Goal: Information Seeking & Learning: Learn about a topic

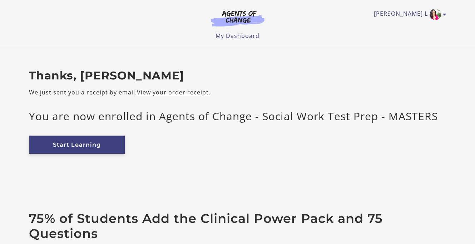
click at [86, 142] on link "Start Learning" at bounding box center [77, 145] width 96 height 18
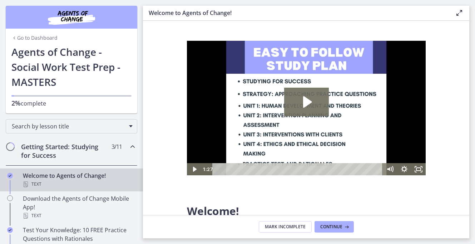
click at [72, 149] on h2 "Getting Started: Studying for Success" at bounding box center [64, 150] width 87 height 17
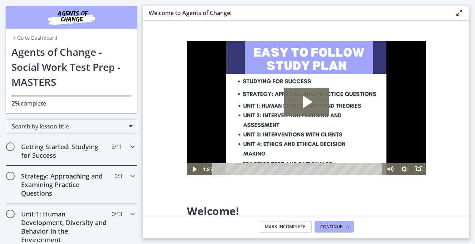
click at [72, 149] on h2 "Getting Started: Studying for Success" at bounding box center [64, 150] width 87 height 17
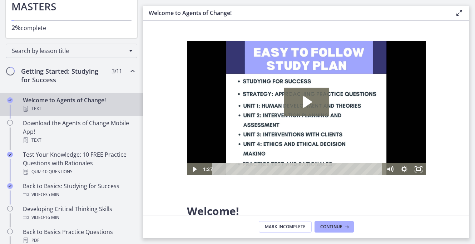
scroll to position [76, 0]
click at [74, 102] on div "Welcome to Agents of Change! Text" at bounding box center [79, 103] width 112 height 17
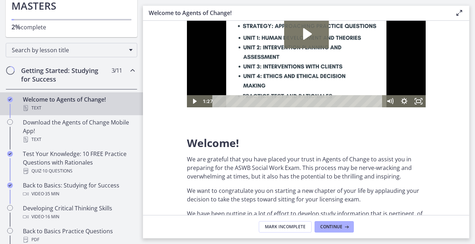
scroll to position [0, 0]
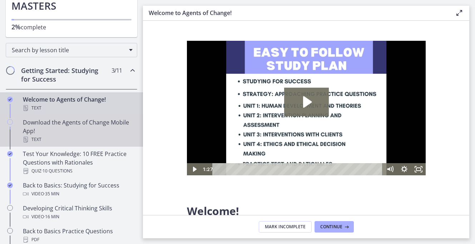
click at [95, 129] on div "Download the Agents of Change Mobile App! Text" at bounding box center [79, 131] width 112 height 26
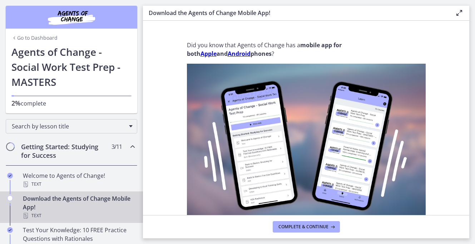
click at [23, 36] on link "Go to Dashboard" at bounding box center [34, 37] width 46 height 7
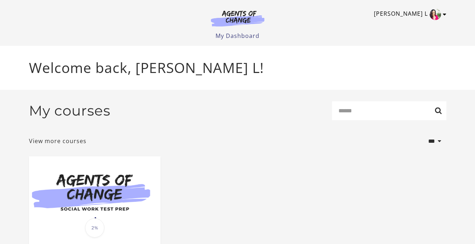
click at [445, 15] on icon "Toggle menu" at bounding box center [445, 14] width 4 height 6
click at [421, 25] on link "My Account" at bounding box center [417, 26] width 63 height 12
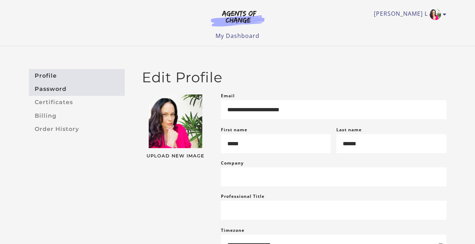
click at [62, 90] on link "Password" at bounding box center [77, 88] width 96 height 13
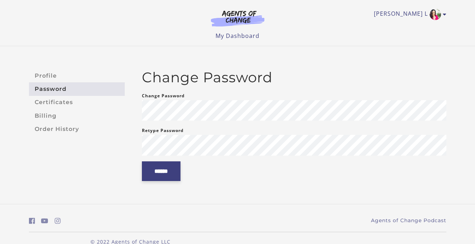
click at [150, 171] on input "******" at bounding box center [161, 171] width 39 height 20
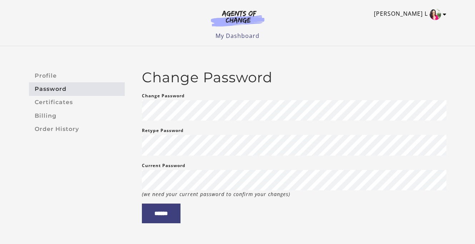
click at [442, 14] on link "Tanya L" at bounding box center [408, 14] width 69 height 11
click at [409, 53] on link "Sign Out" at bounding box center [417, 50] width 63 height 12
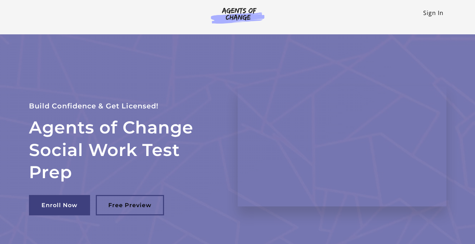
click at [436, 13] on link "Sign In" at bounding box center [433, 13] width 20 height 8
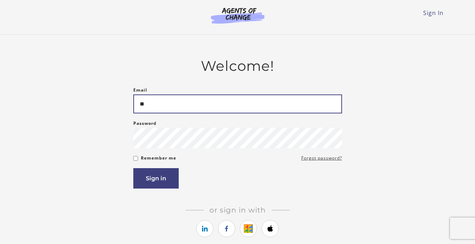
type input "**********"
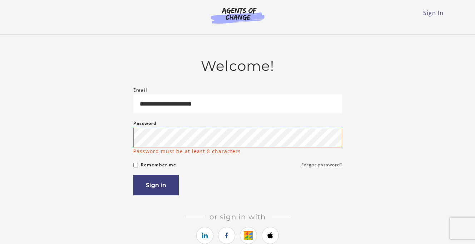
click at [335, 160] on form "**********" at bounding box center [237, 141] width 209 height 110
click at [308, 168] on link "Forgot password?" at bounding box center [322, 165] width 41 height 9
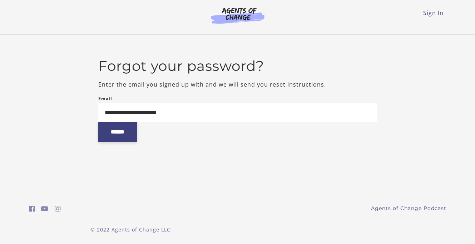
type input "**********"
click at [123, 135] on input "******" at bounding box center [117, 132] width 39 height 20
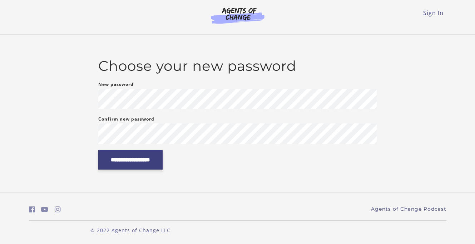
click at [111, 162] on input "**********" at bounding box center [130, 160] width 64 height 20
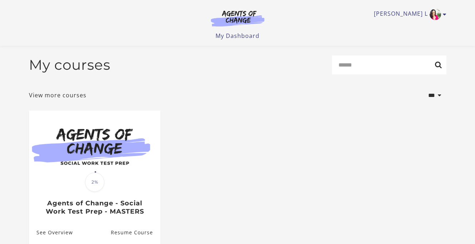
scroll to position [77, 0]
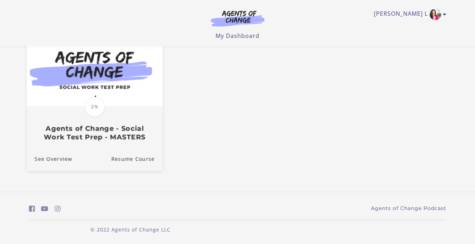
click at [100, 90] on img at bounding box center [94, 69] width 136 height 73
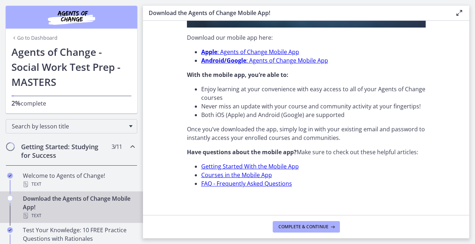
scroll to position [244, 0]
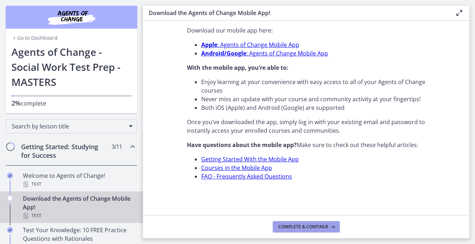
click at [285, 225] on span "Complete & continue" at bounding box center [304, 227] width 50 height 6
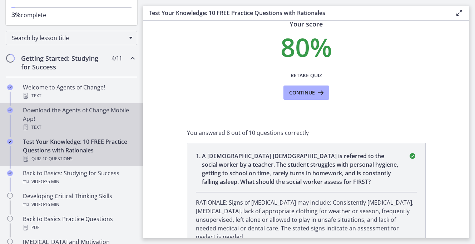
scroll to position [131, 0]
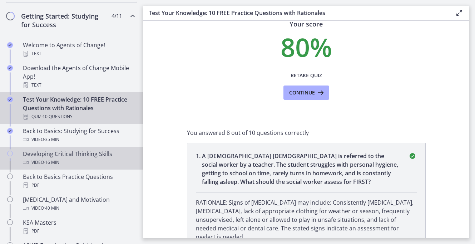
click at [94, 161] on div "Video · 16 min" at bounding box center [79, 162] width 112 height 9
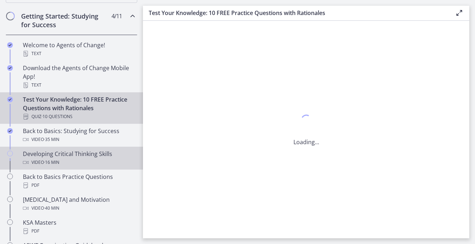
scroll to position [0, 0]
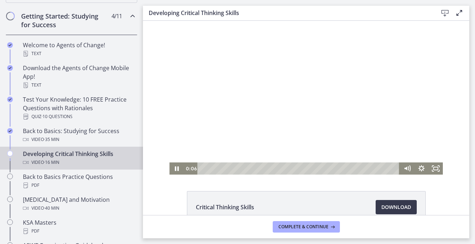
click at [304, 113] on div at bounding box center [306, 98] width 273 height 154
click at [175, 169] on icon "Play Video" at bounding box center [177, 168] width 14 height 12
drag, startPoint x: 203, startPoint y: 168, endPoint x: 188, endPoint y: 173, distance: 15.2
click at [189, 173] on div "0:00 0:00" at bounding box center [292, 168] width 216 height 12
click at [420, 168] on icon "Show settings menu" at bounding box center [422, 168] width 8 height 8
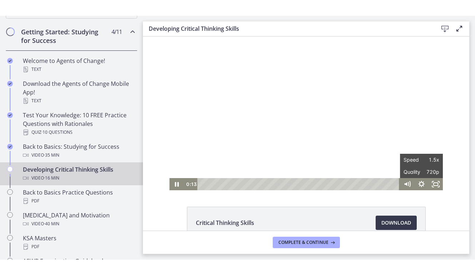
scroll to position [43, 0]
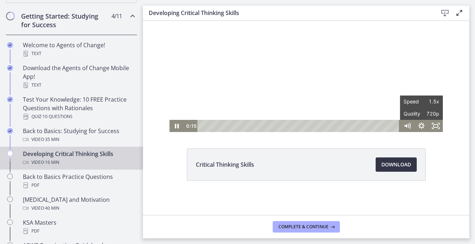
click at [399, 166] on span "Download Opens in a new window" at bounding box center [397, 164] width 30 height 9
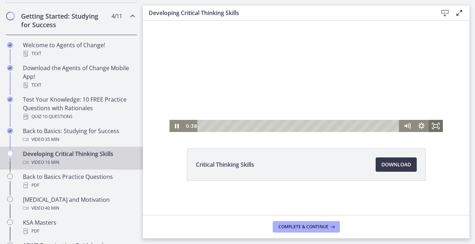
click at [437, 126] on icon "Fullscreen" at bounding box center [436, 126] width 14 height 12
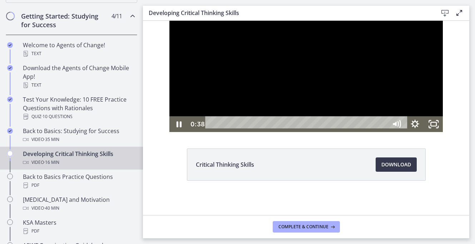
scroll to position [0, 0]
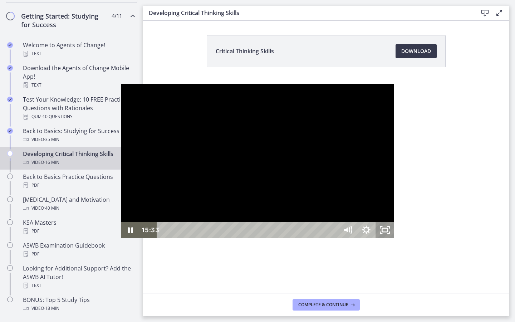
click at [390, 234] on icon "Unfullscreen" at bounding box center [389, 233] width 2 height 2
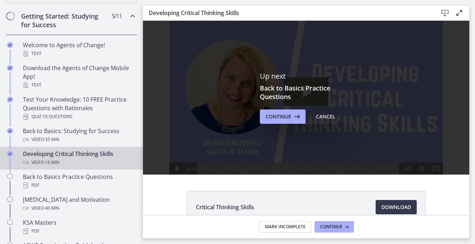
scroll to position [43, 0]
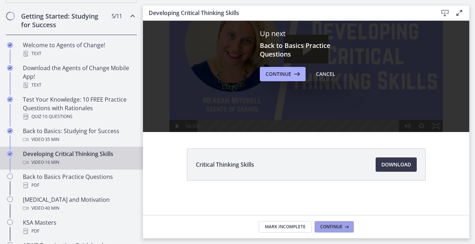
click at [329, 227] on span "Continue" at bounding box center [331, 227] width 22 height 6
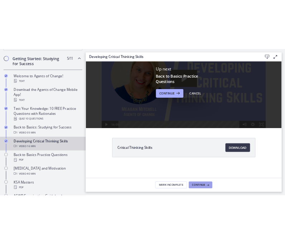
scroll to position [0, 0]
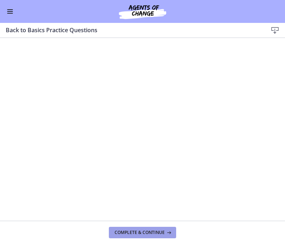
click at [150, 234] on span "Complete & continue" at bounding box center [139, 233] width 50 height 6
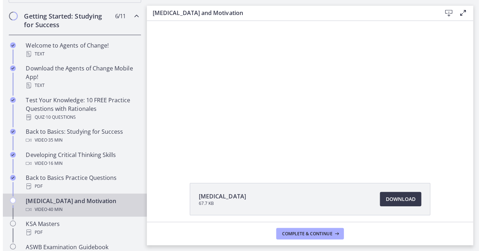
scroll to position [132, 0]
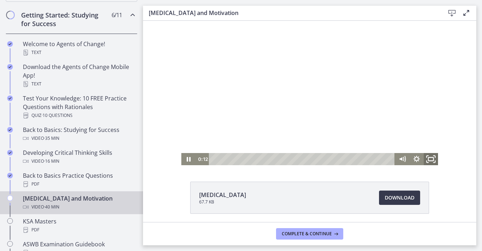
click at [434, 157] on icon "Fullscreen" at bounding box center [430, 159] width 17 height 15
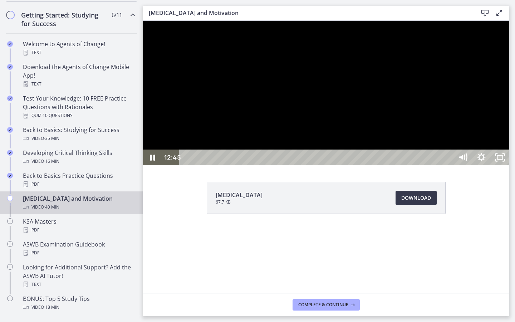
click at [197, 165] on div at bounding box center [326, 93] width 366 height 145
click at [152, 161] on icon "Play Video" at bounding box center [153, 157] width 5 height 6
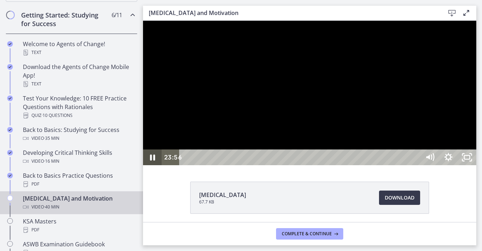
click at [152, 165] on icon "Pause" at bounding box center [152, 158] width 19 height 16
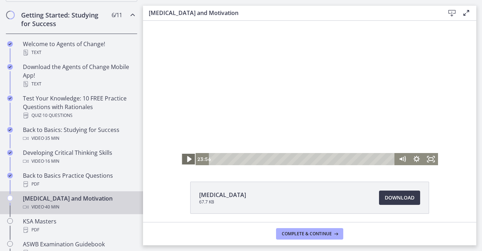
click at [188, 159] on icon "Play Video" at bounding box center [189, 159] width 4 height 6
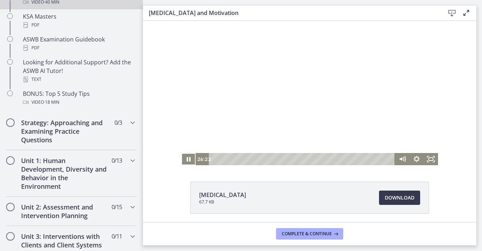
scroll to position [299, 0]
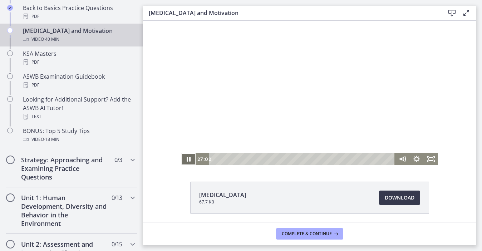
click at [188, 157] on icon "Pause" at bounding box center [188, 159] width 14 height 12
click at [188, 157] on icon "Play Video" at bounding box center [189, 159] width 4 height 6
click at [432, 159] on icon "Fullscreen" at bounding box center [431, 159] width 14 height 12
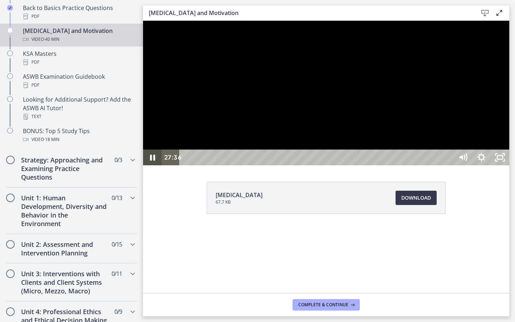
click at [152, 161] on icon "Pause" at bounding box center [152, 158] width 5 height 6
click at [151, 161] on icon "Play Video" at bounding box center [153, 157] width 5 height 6
click at [151, 161] on icon "Pause" at bounding box center [153, 157] width 6 height 7
click at [151, 161] on icon "Play Video" at bounding box center [154, 157] width 6 height 8
click at [152, 165] on icon "Pause" at bounding box center [152, 158] width 19 height 16
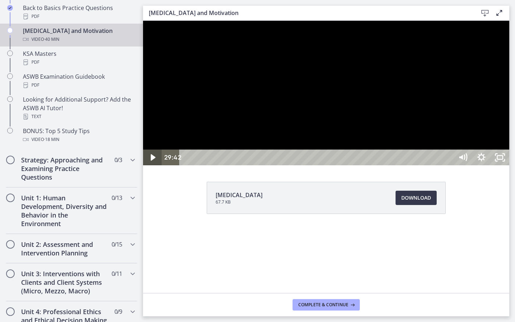
click at [151, 161] on icon "Play Video" at bounding box center [153, 157] width 5 height 6
click at [151, 161] on icon "Pause" at bounding box center [153, 157] width 6 height 7
click at [151, 161] on icon "Play Video" at bounding box center [154, 157] width 6 height 8
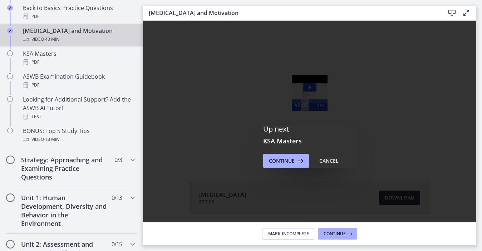
scroll to position [0, 0]
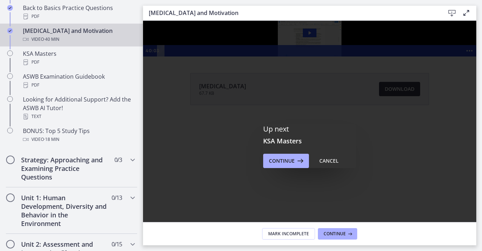
click at [475, 57] on div "Click for sound @keyframes VOLUME_SMALL_WAVE_FLASH { 0% { opacity: 0; } 33% { o…" at bounding box center [309, 39] width 333 height 36
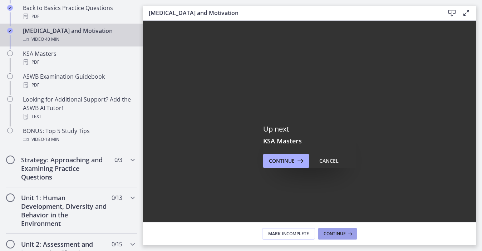
click at [338, 232] on span "Continue" at bounding box center [335, 234] width 22 height 6
